Goal: Task Accomplishment & Management: Manage account settings

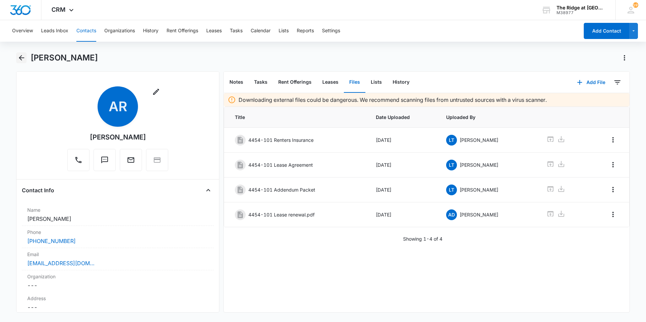
click at [26, 58] on button "Back" at bounding box center [21, 57] width 10 height 11
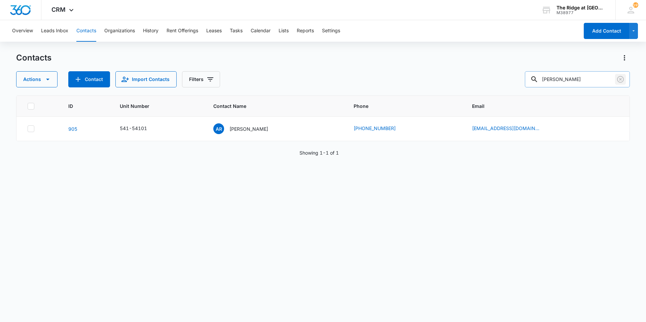
click at [619, 79] on icon "Clear" at bounding box center [620, 79] width 8 height 8
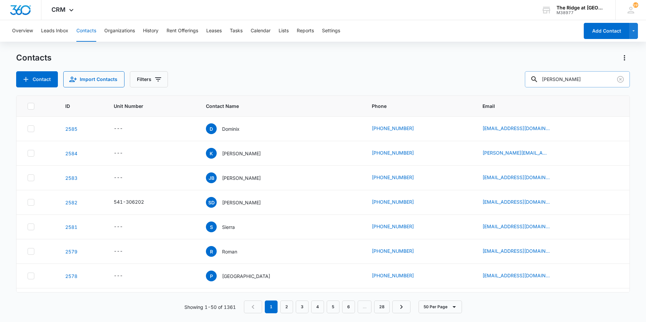
type input "[PERSON_NAME]"
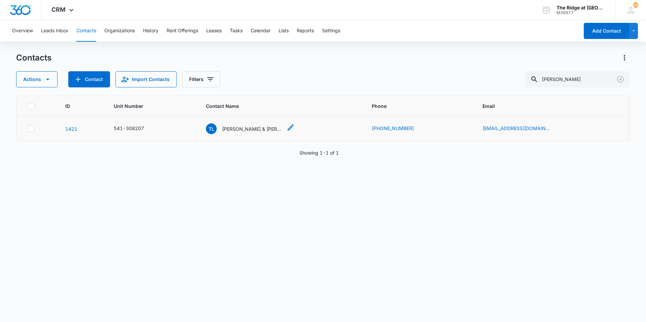
click at [261, 129] on p "[PERSON_NAME] & [PERSON_NAME]" at bounding box center [252, 128] width 61 height 7
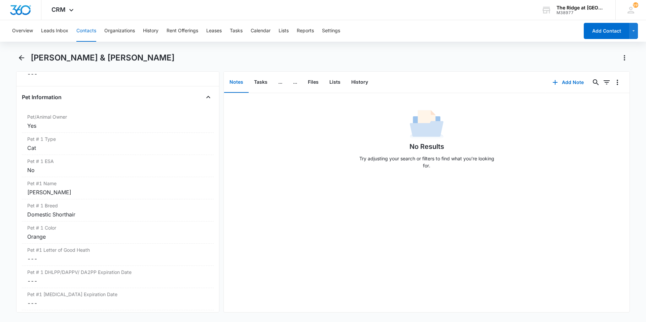
scroll to position [856, 0]
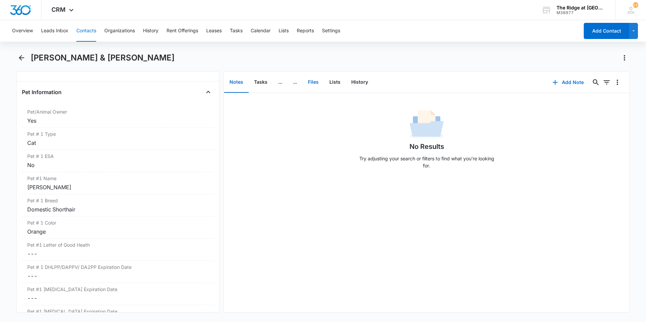
click at [317, 83] on button "Files" at bounding box center [313, 82] width 22 height 21
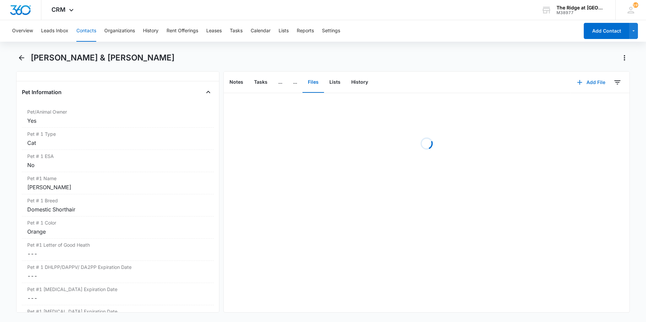
click at [577, 77] on button "Add File" at bounding box center [591, 82] width 42 height 16
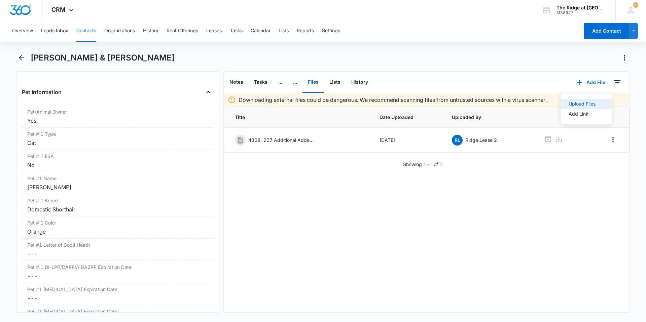
click at [594, 106] on button "Upload Files" at bounding box center [585, 104] width 51 height 10
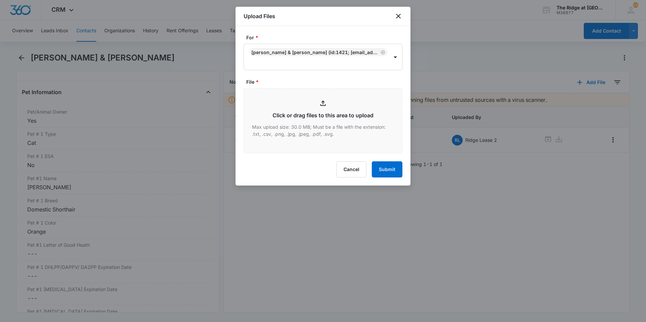
type input "C:\fakepath\4308-207 updated pet docs for both cats.pdf"
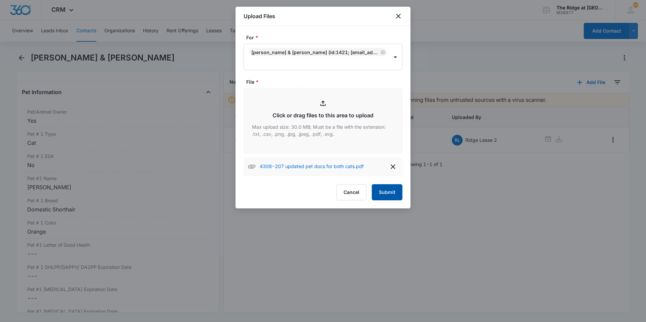
click at [382, 188] on button "Submit" at bounding box center [387, 192] width 31 height 16
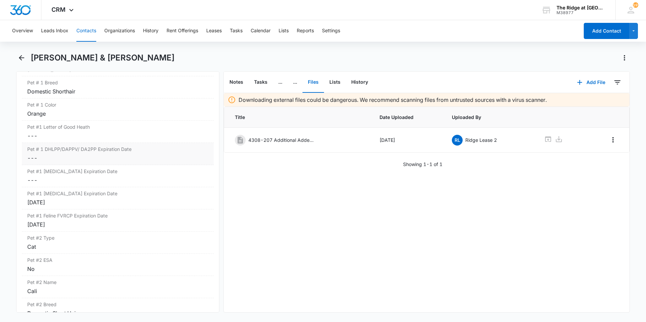
scroll to position [991, 0]
